Goal: Transaction & Acquisition: Purchase product/service

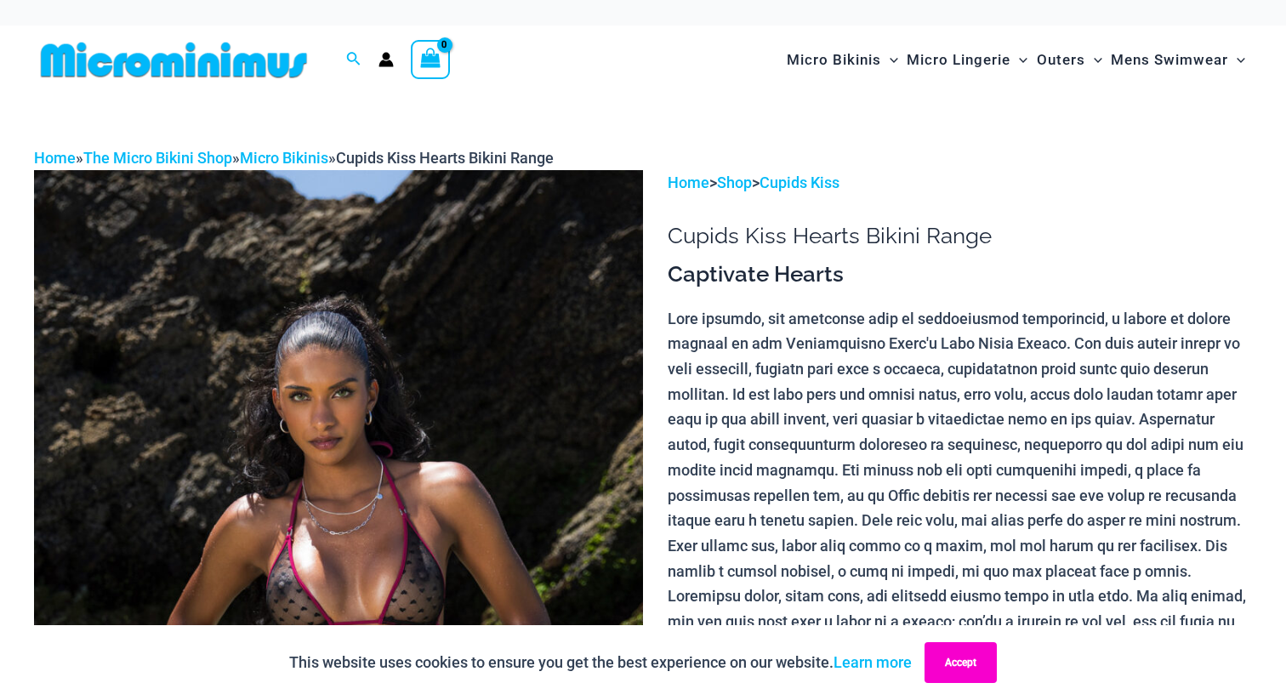
click at [970, 665] on button "Accept" at bounding box center [960, 662] width 72 height 41
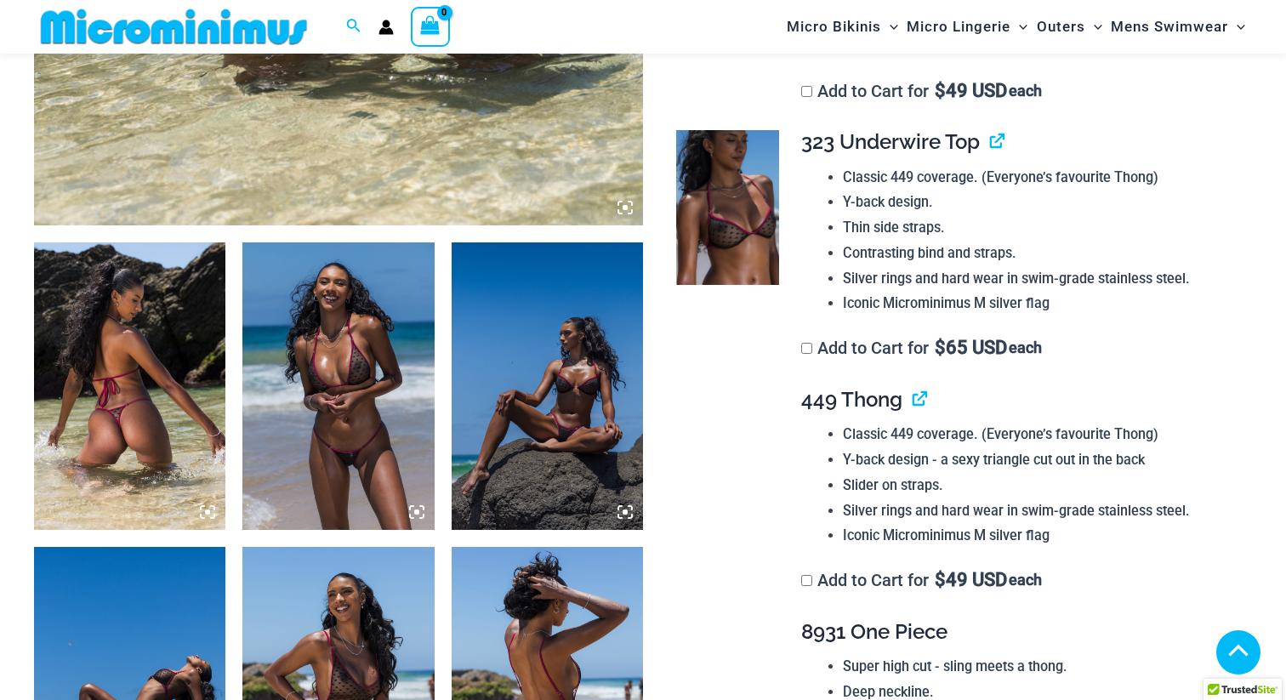
scroll to position [746, 0]
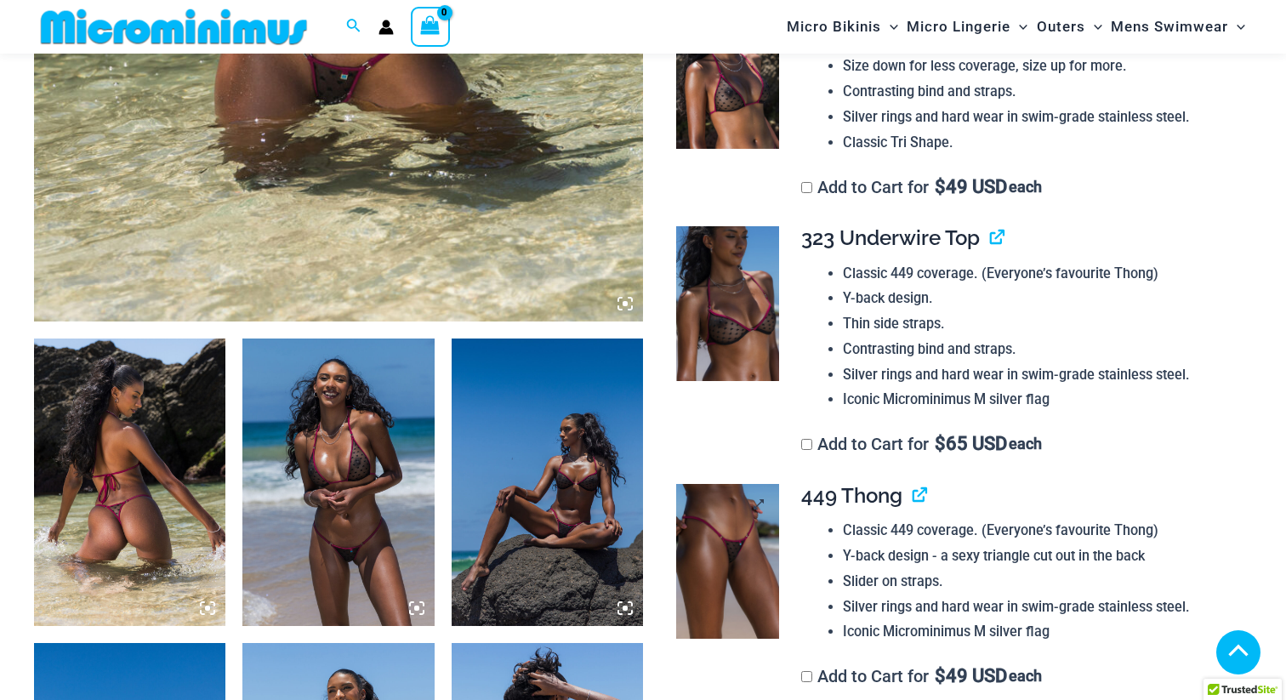
click at [729, 537] on img at bounding box center [727, 561] width 103 height 155
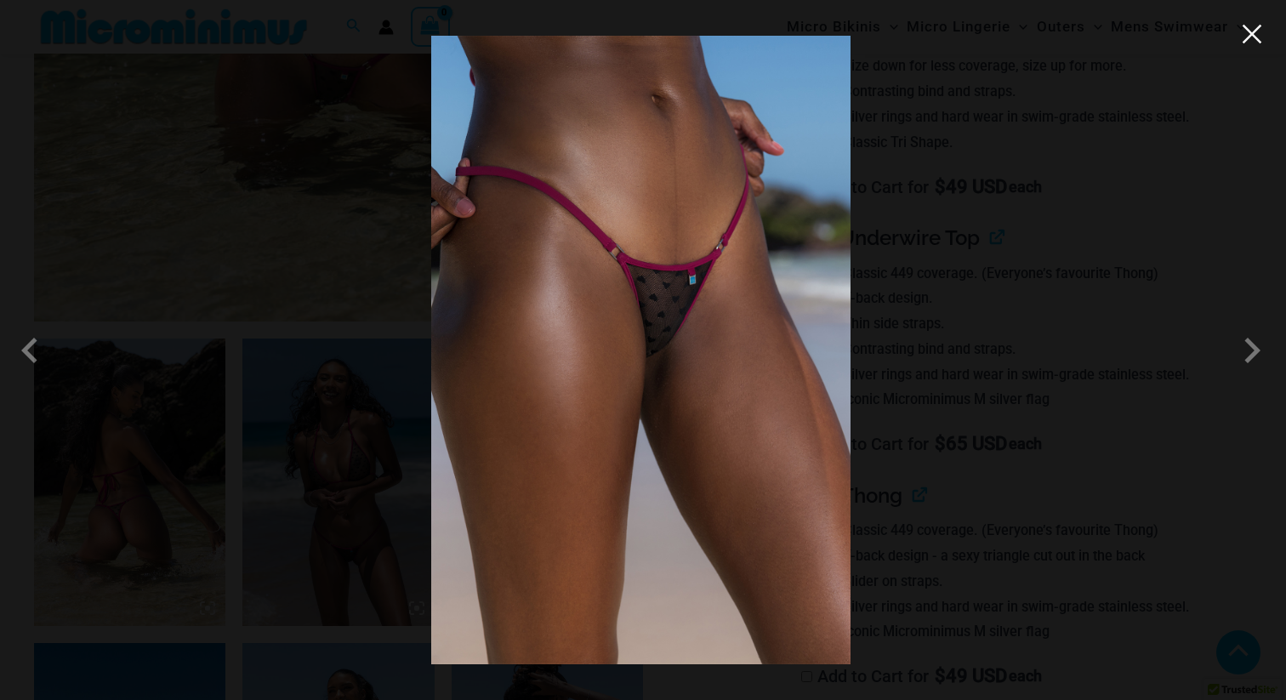
click at [1257, 37] on button "Close" at bounding box center [1252, 34] width 26 height 26
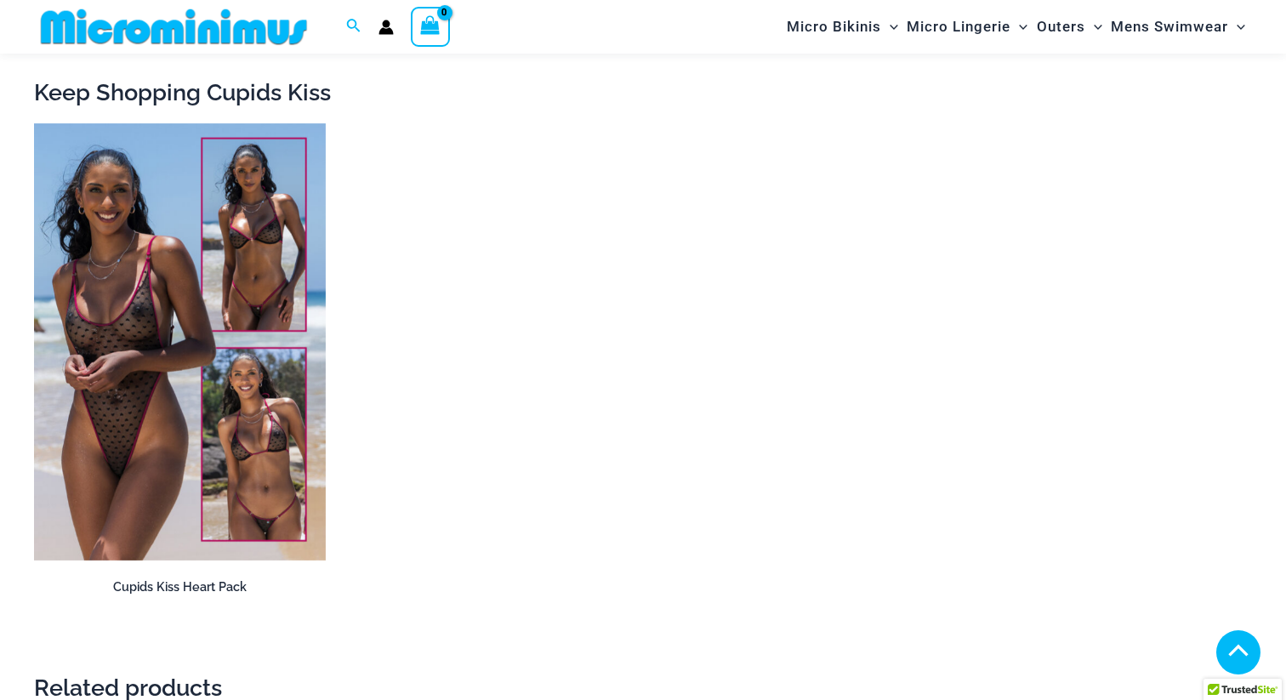
scroll to position [2556, 0]
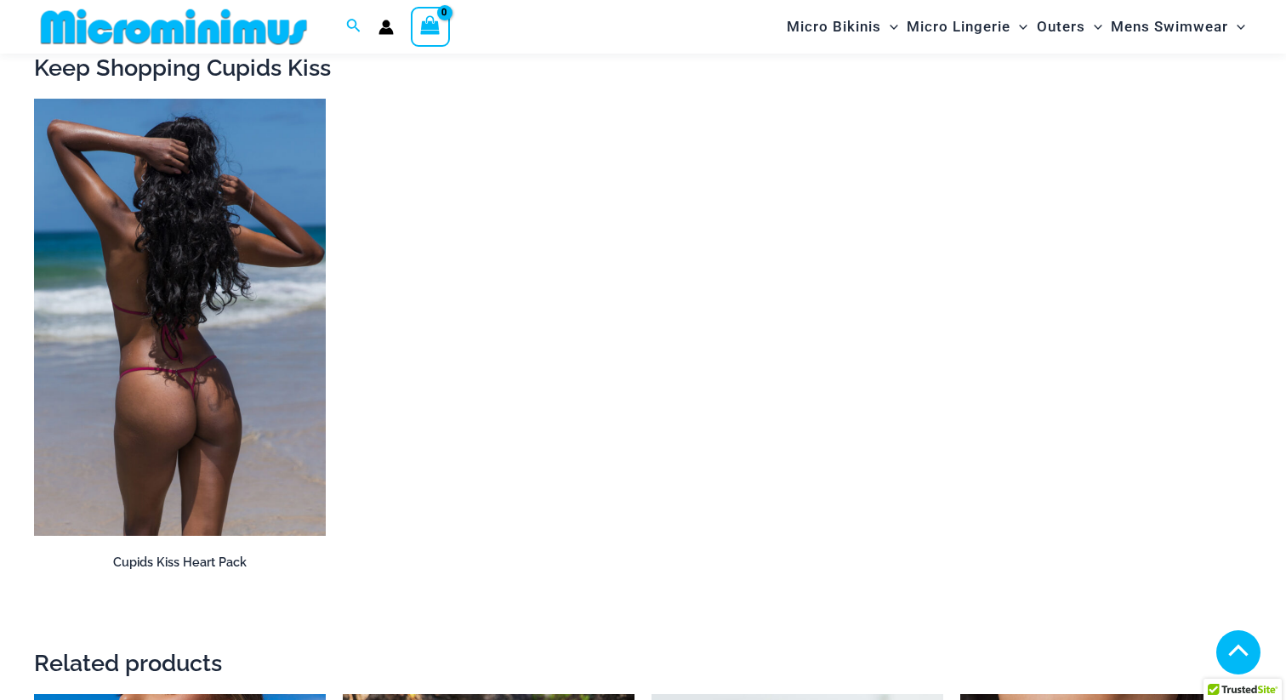
click at [212, 315] on img at bounding box center [180, 318] width 292 height 438
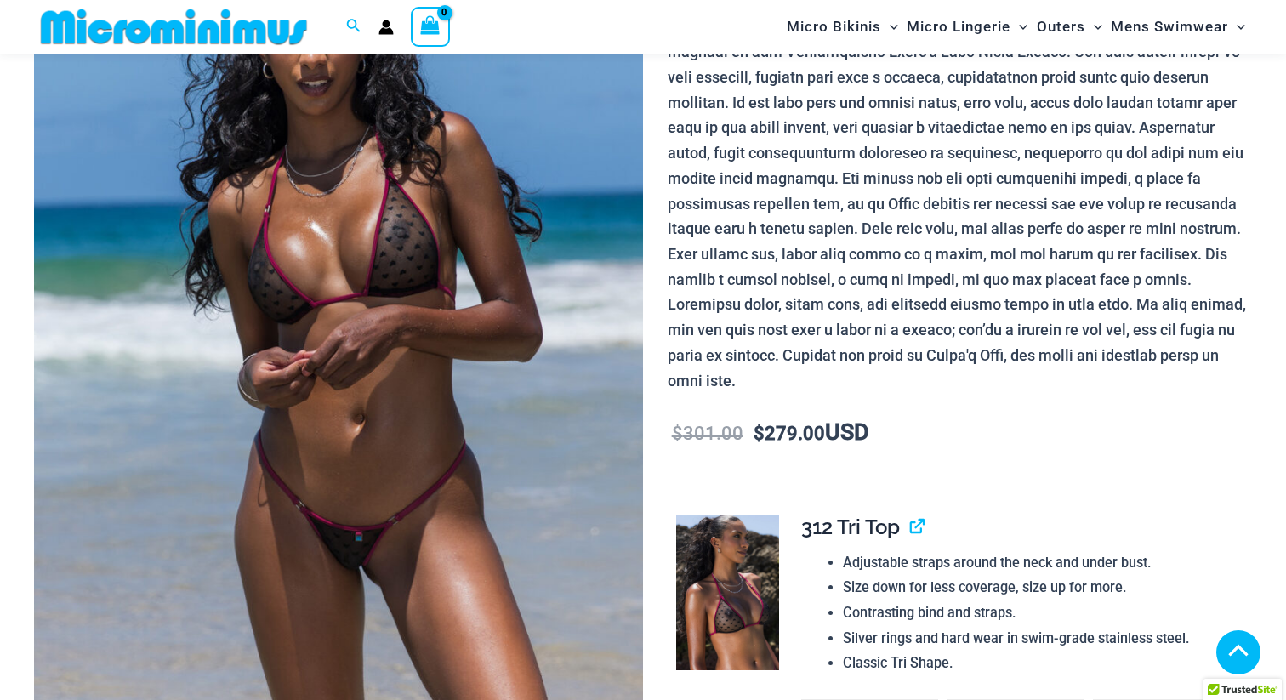
scroll to position [465, 0]
